Goal: Communication & Community: Answer question/provide support

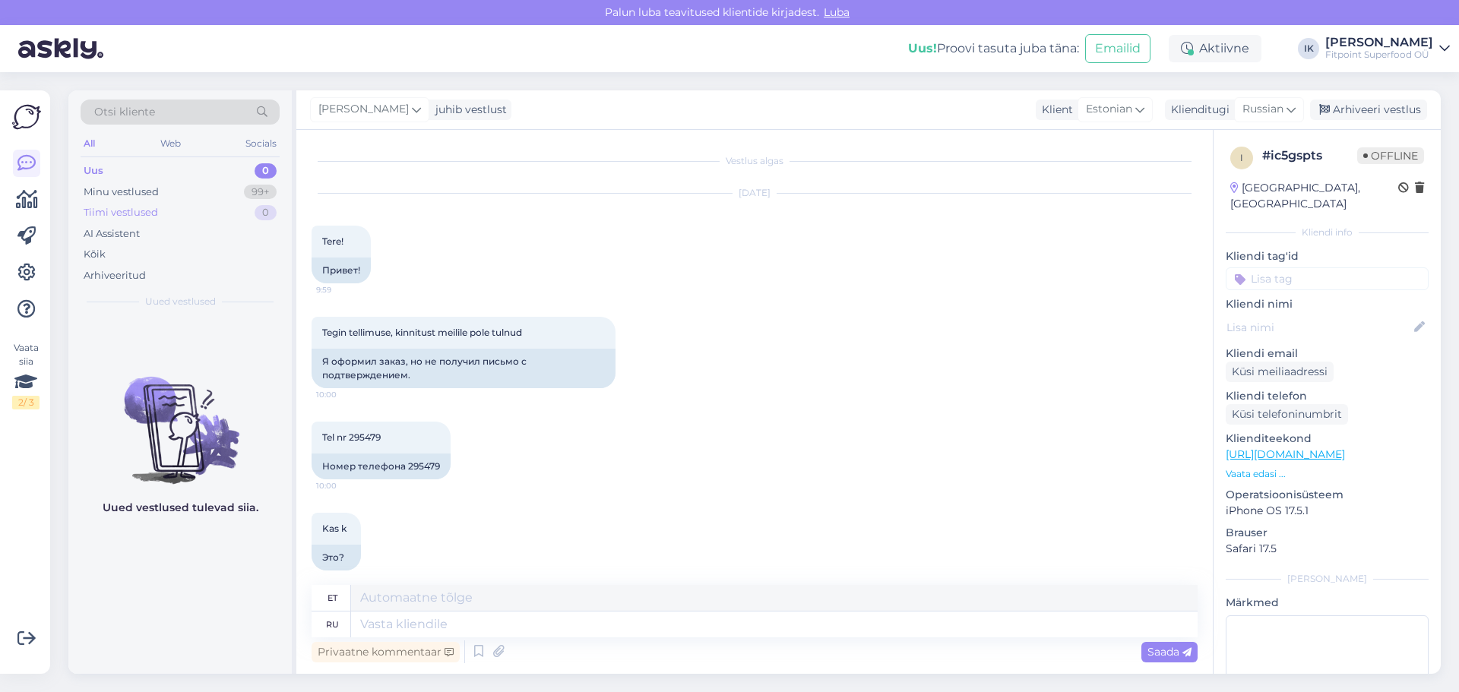
scroll to position [226, 0]
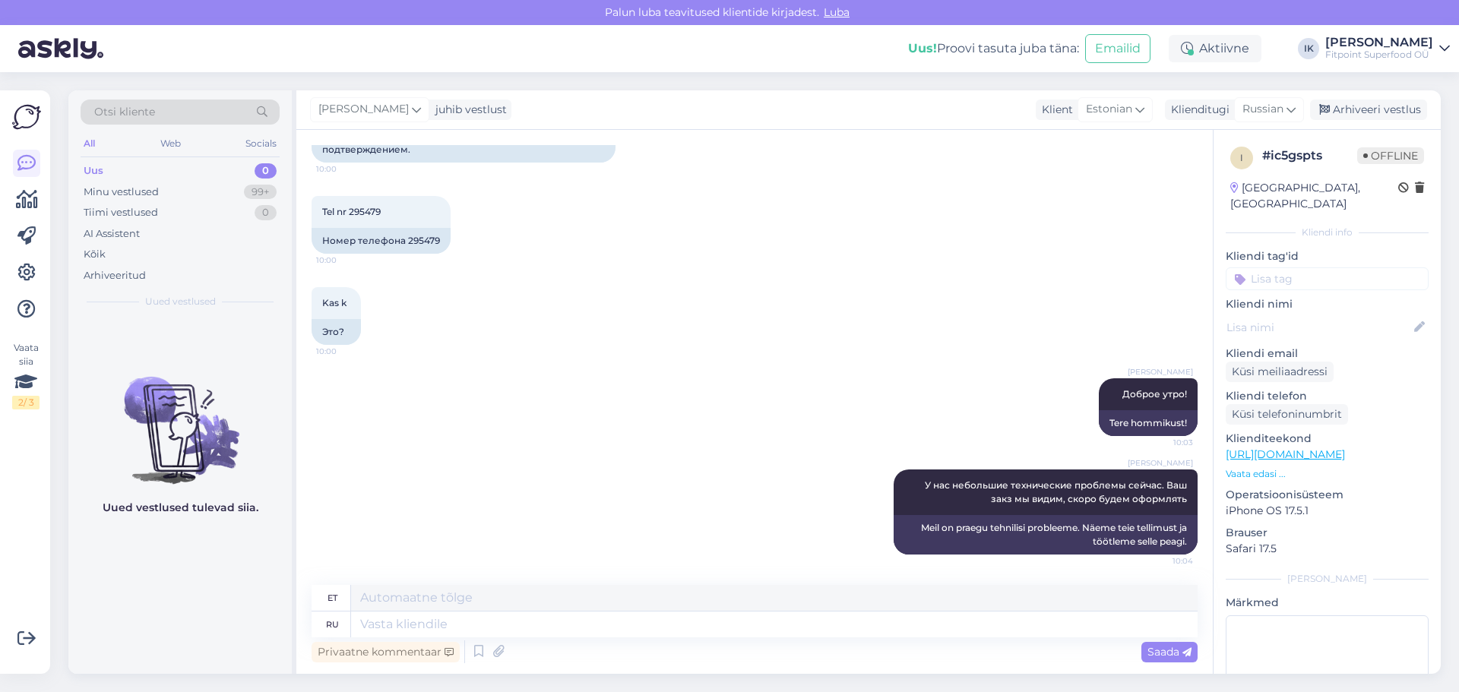
click at [110, 174] on div "Uus 0" at bounding box center [180, 170] width 199 height 21
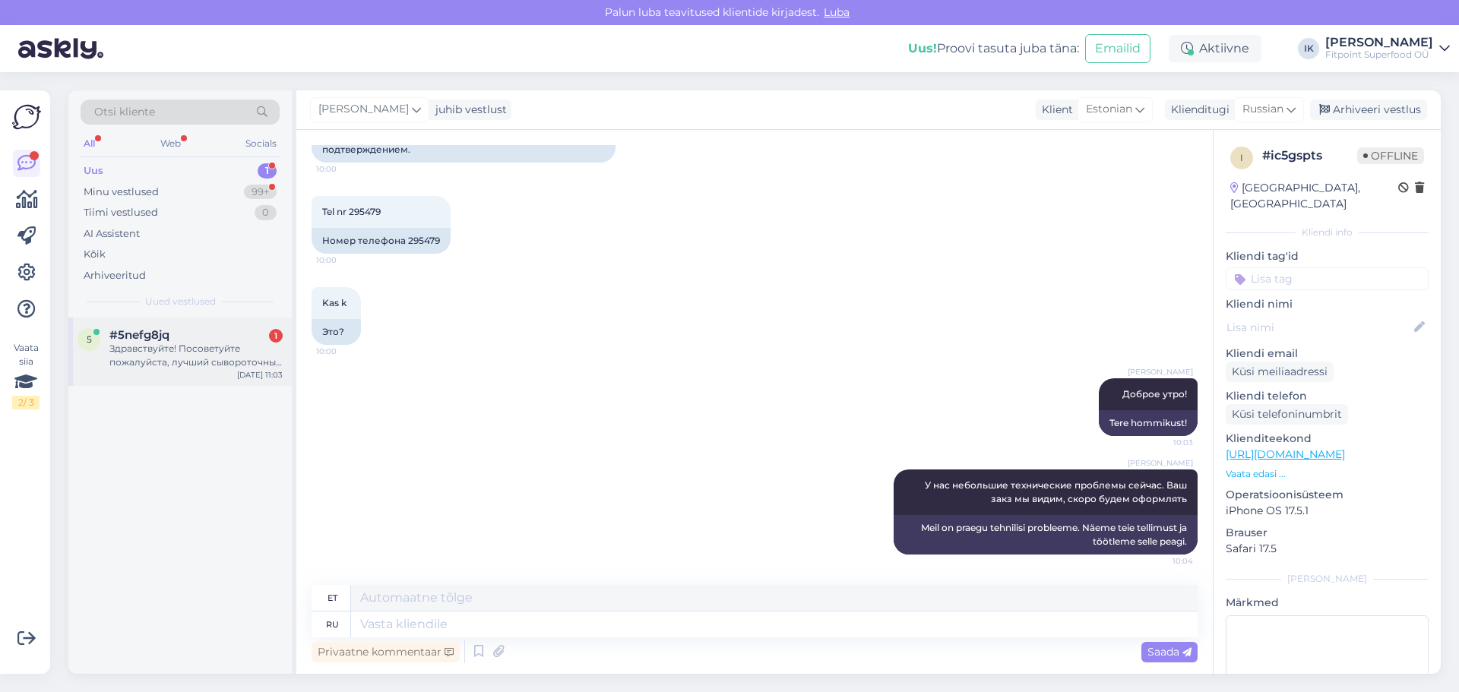
click at [203, 361] on div "Здравствуйте! Посоветуйте пожалуйста, лучший сывороточный протеин" at bounding box center [195, 355] width 173 height 27
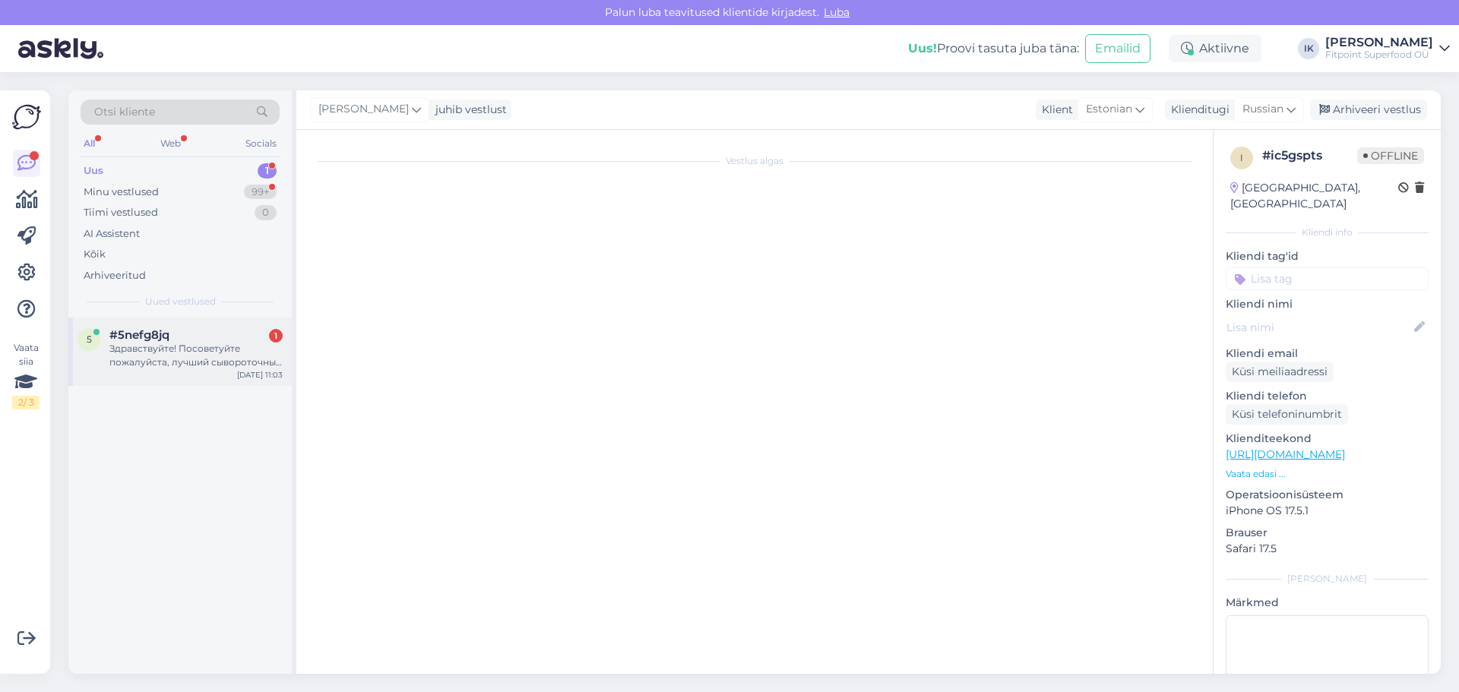
scroll to position [0, 0]
click at [201, 347] on div "Здравствуйте! Посоветуйте пожалуйста, лучший сывороточный протеин" at bounding box center [195, 355] width 173 height 27
click at [148, 192] on div "Minu vestlused" at bounding box center [121, 192] width 75 height 15
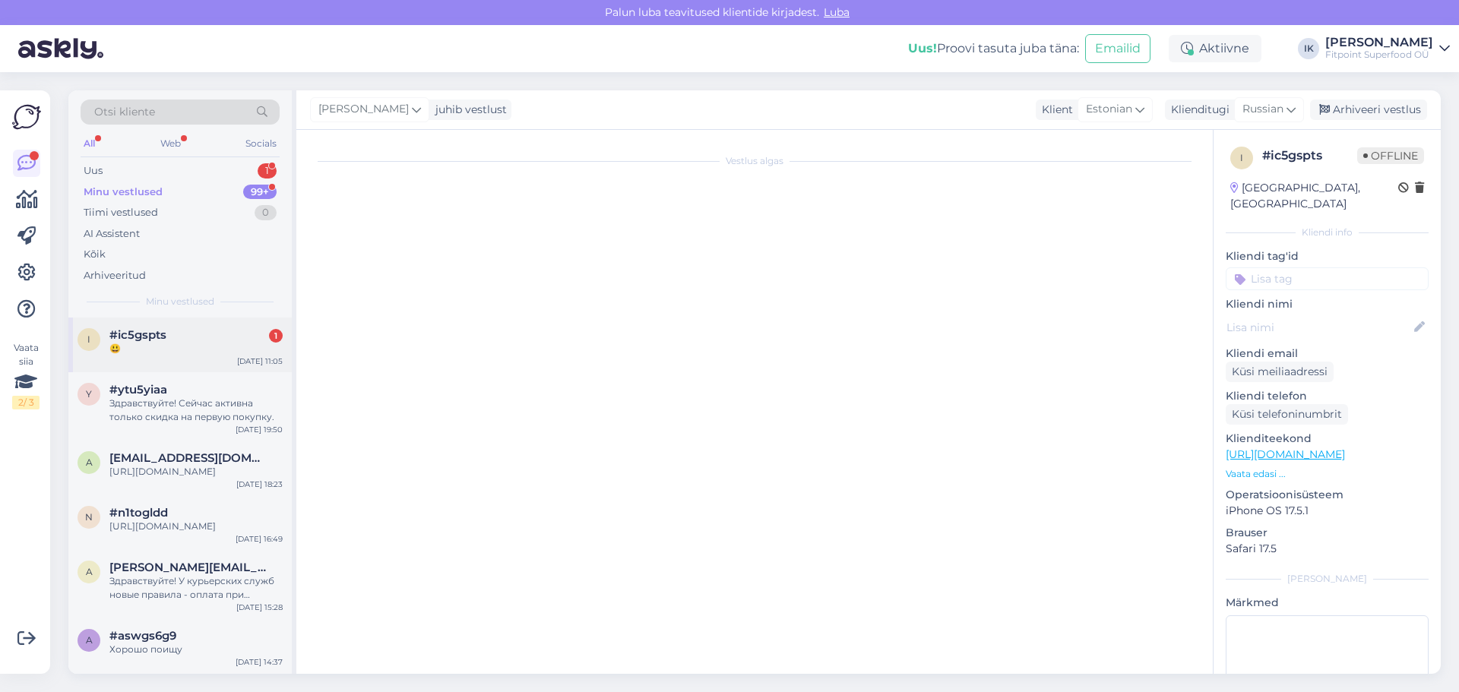
click at [170, 350] on div "😃" at bounding box center [195, 349] width 173 height 14
click at [168, 340] on div "#ic5gspts 1" at bounding box center [195, 335] width 173 height 14
click at [143, 398] on div "Здравствуйте! Сейчас активна только скидка на первую покупку." at bounding box center [195, 410] width 173 height 27
click at [180, 195] on div "Minu vestlused 99+" at bounding box center [180, 192] width 199 height 21
click at [197, 343] on div "😃" at bounding box center [195, 349] width 173 height 14
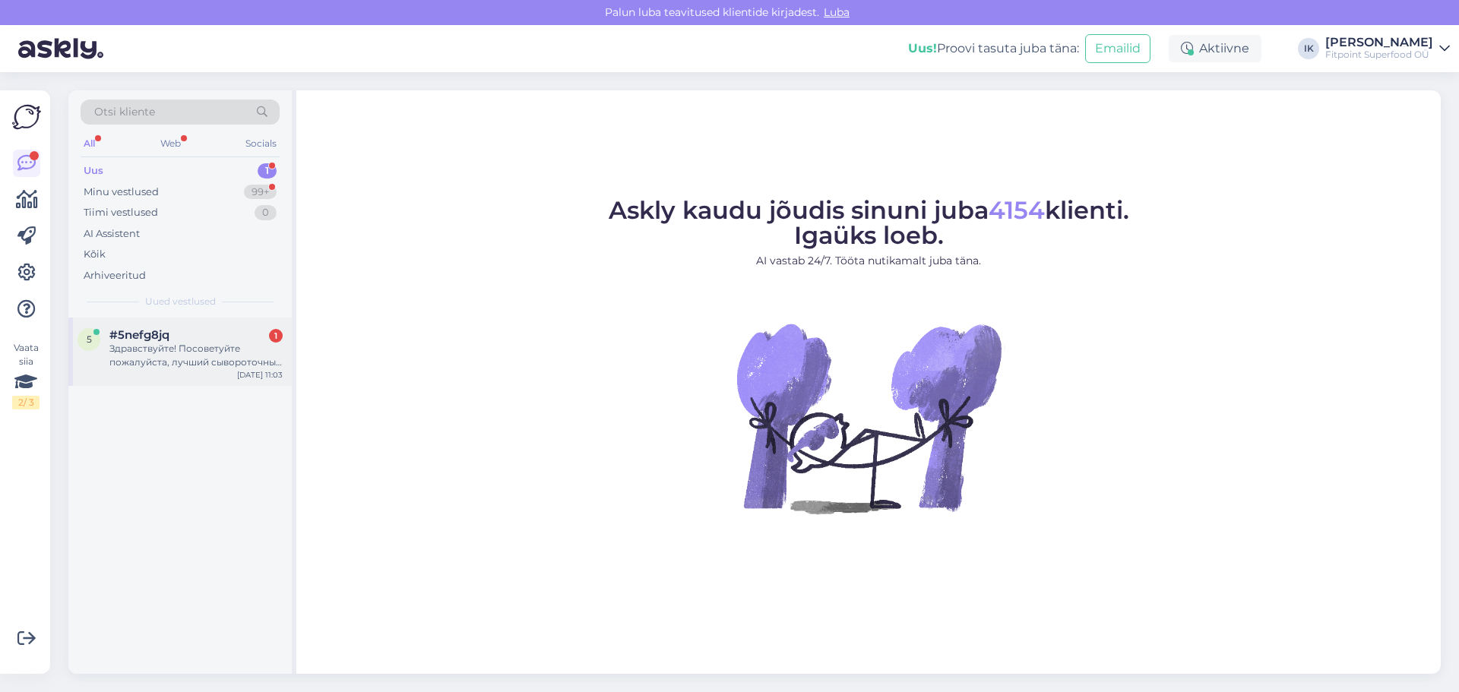
click at [214, 355] on div "Здравствуйте! Посоветуйте пожалуйста, лучший сывороточный протеин" at bounding box center [195, 355] width 173 height 27
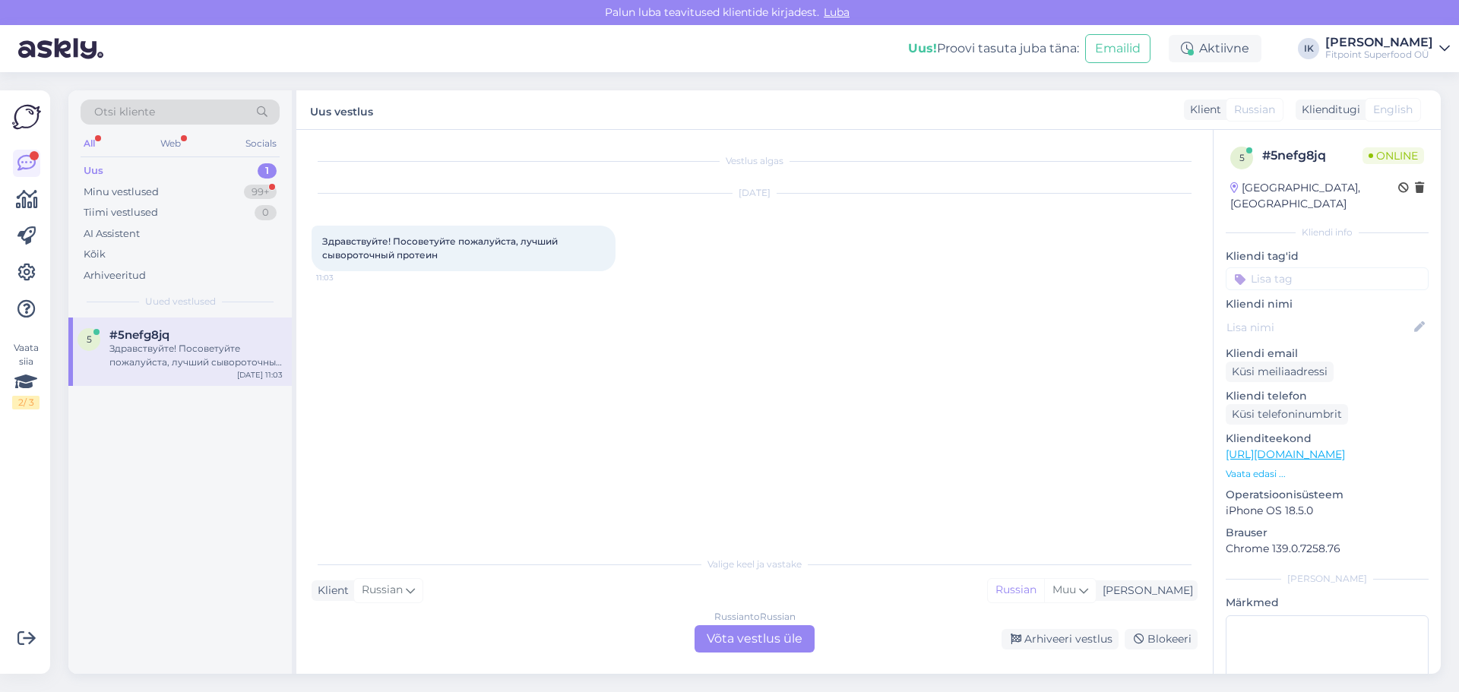
click at [759, 639] on div "Russian to Russian Võta vestlus üle" at bounding box center [755, 639] width 120 height 27
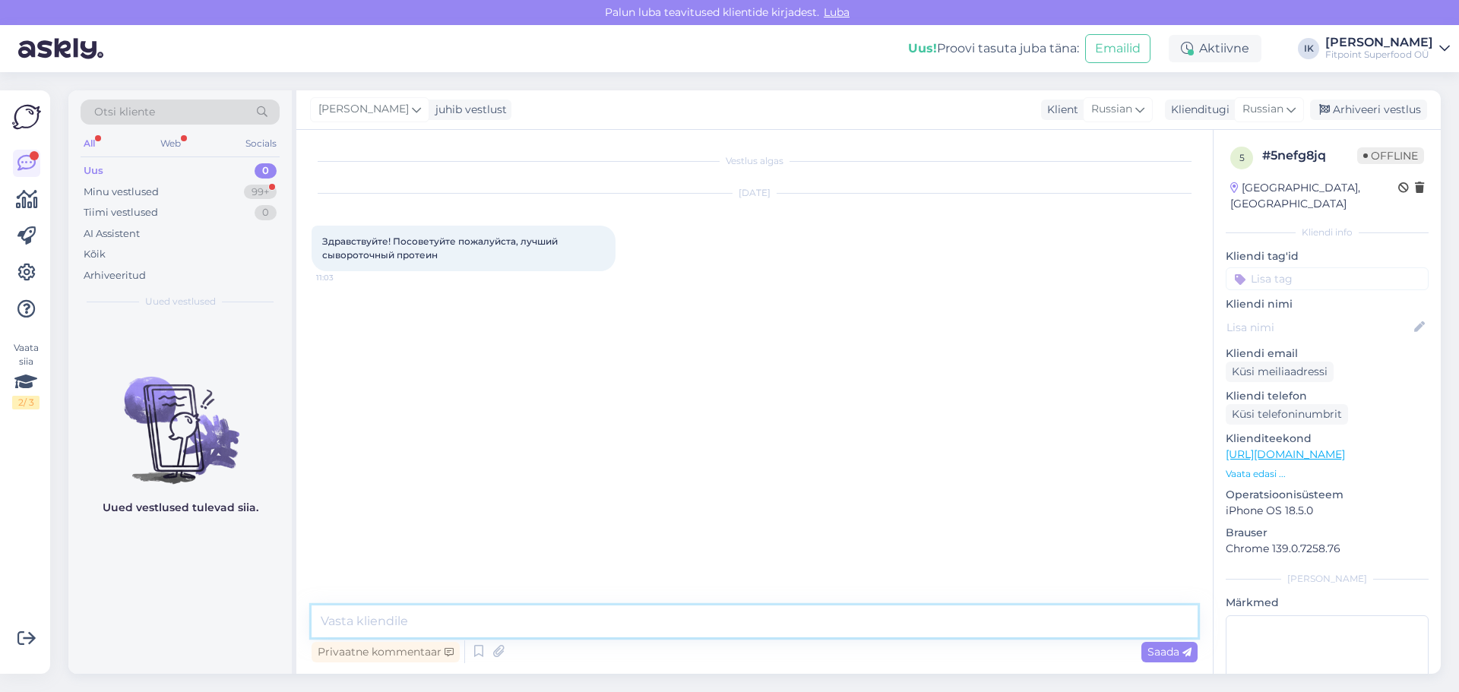
click at [414, 612] on textarea at bounding box center [755, 622] width 886 height 32
type textarea "Добрый день!"
type textarea "Сейчас покажу несколько вариантов.."
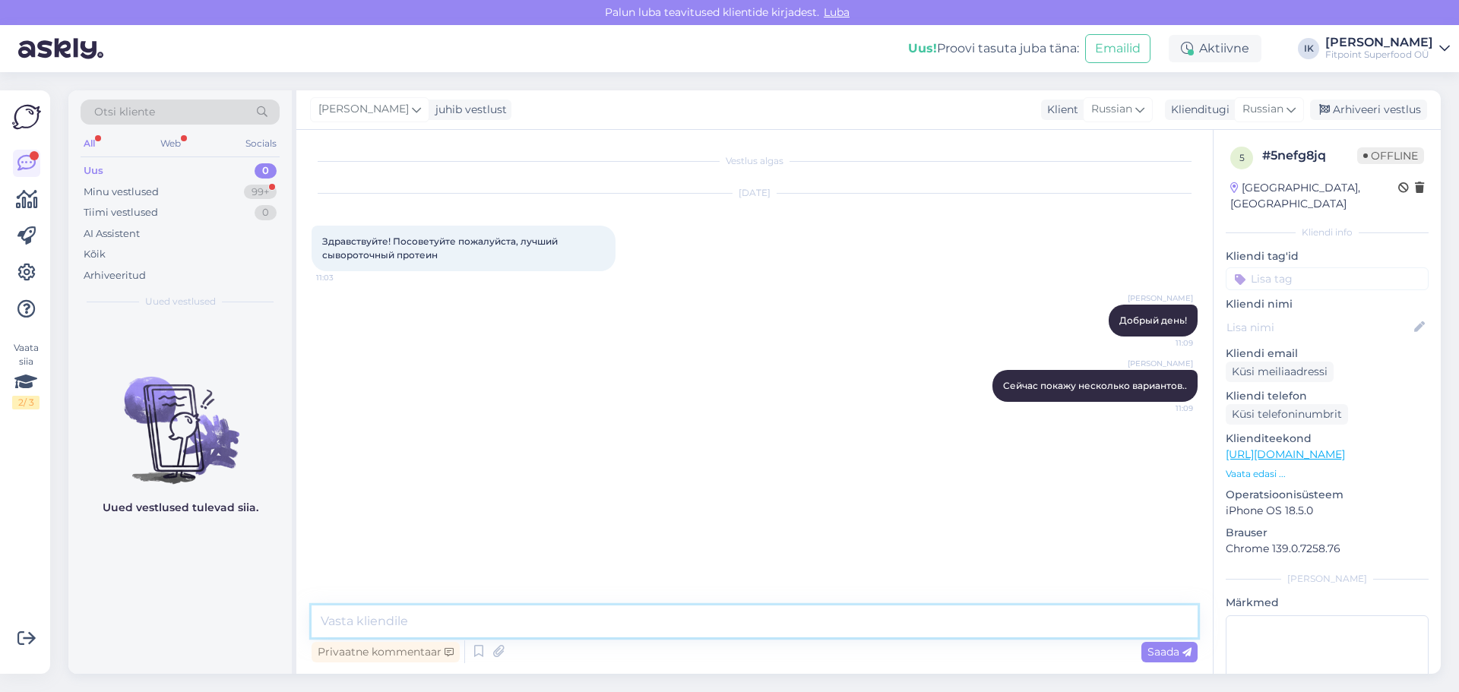
paste textarea "[URL][DOMAIN_NAME]"
type textarea "[URL][DOMAIN_NAME]"
paste textarea "[URL][DOMAIN_NAME]"
type textarea "[URL][DOMAIN_NAME]"
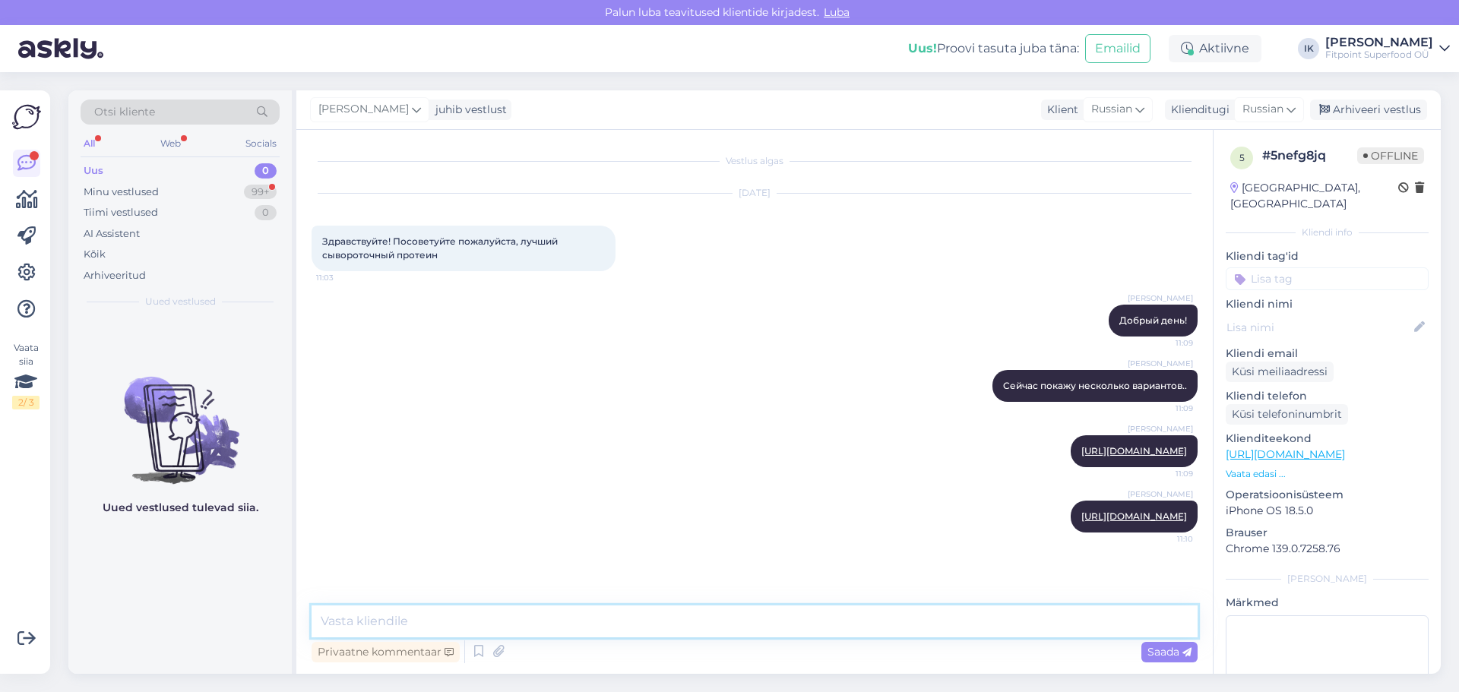
paste textarea "[URL][DOMAIN_NAME]"
type textarea "[URL][DOMAIN_NAME]"
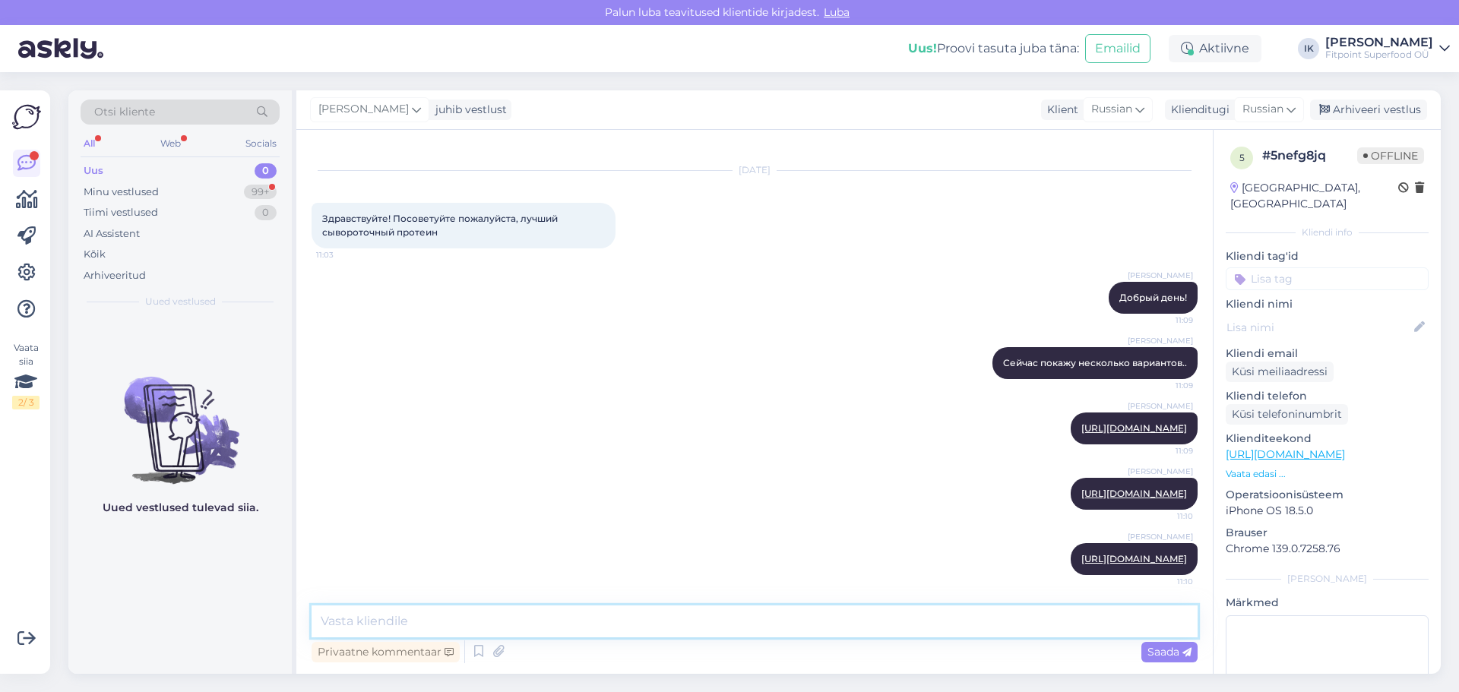
drag, startPoint x: 395, startPoint y: 611, endPoint x: 363, endPoint y: 616, distance: 32.4
click at [363, 616] on textarea at bounding box center [755, 622] width 886 height 32
paste textarea "[URL][DOMAIN_NAME]"
type textarea "[URL][DOMAIN_NAME]"
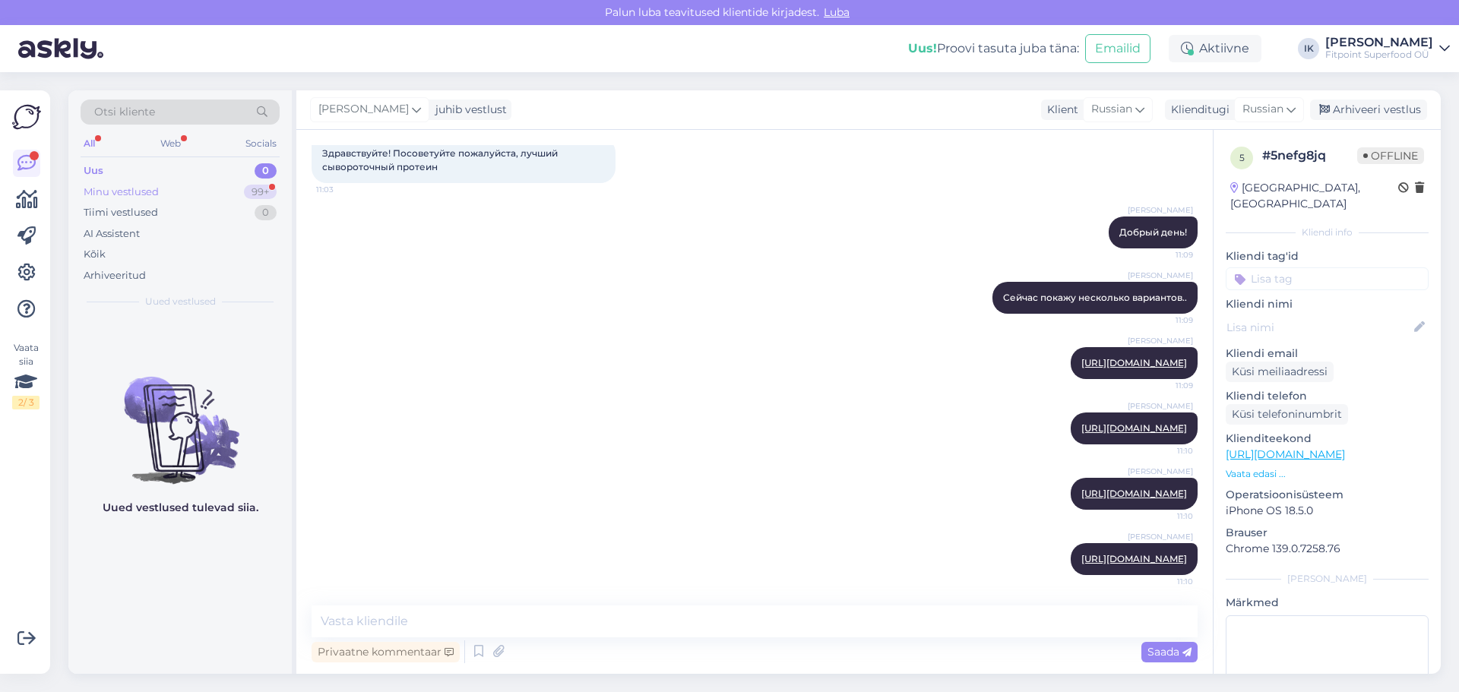
click at [144, 185] on div "Minu vestlused" at bounding box center [121, 192] width 75 height 15
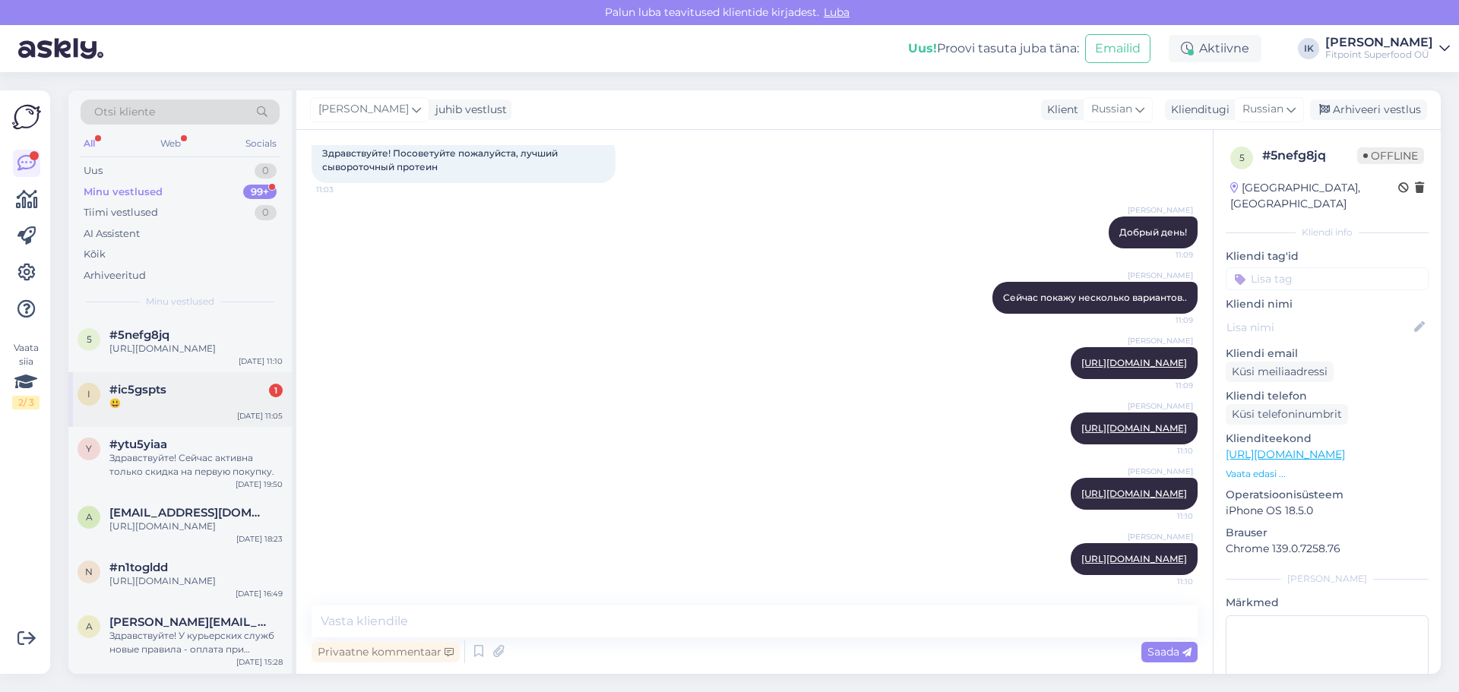
click at [179, 410] on div "😃" at bounding box center [195, 404] width 173 height 14
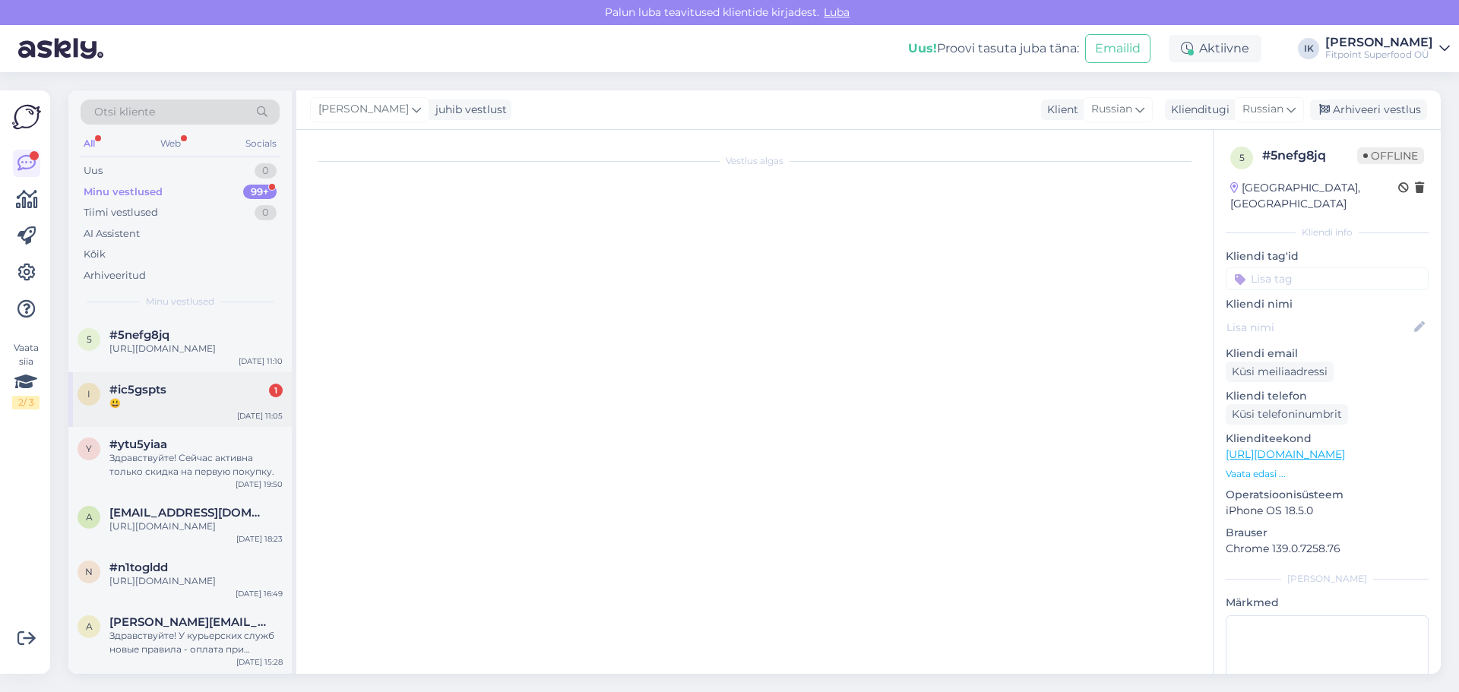
scroll to position [317, 0]
